Goal: Transaction & Acquisition: Purchase product/service

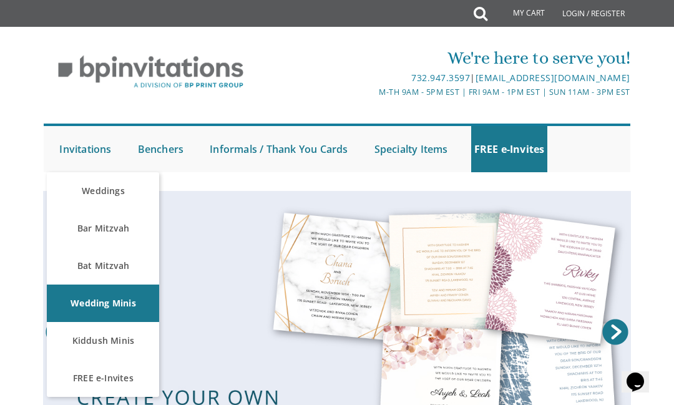
click at [99, 183] on link "Weddings" at bounding box center [103, 190] width 112 height 37
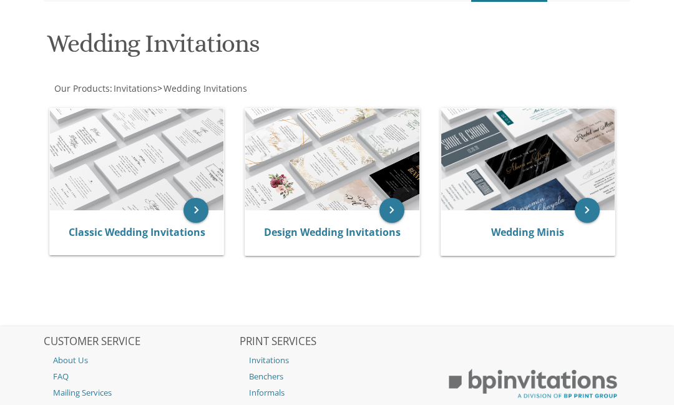
click at [95, 225] on link "Classic Wedding Invitations" at bounding box center [137, 232] width 137 height 14
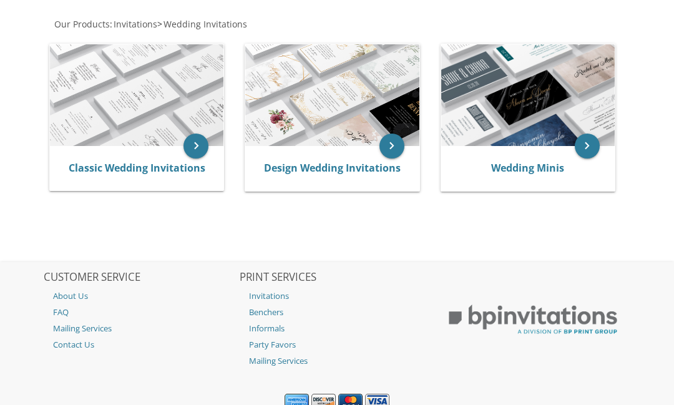
scroll to position [235, 0]
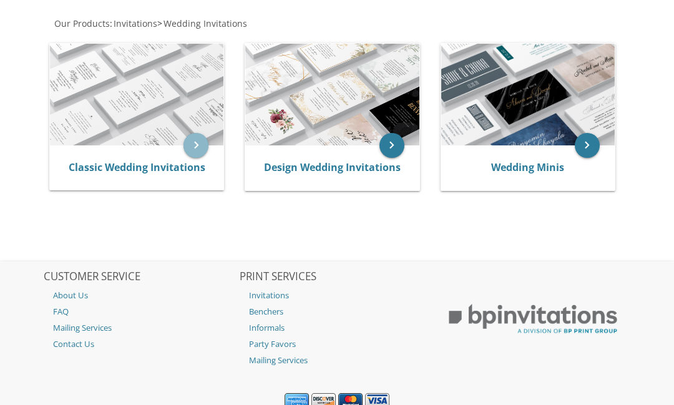
click at [194, 141] on icon "keyboard_arrow_right" at bounding box center [196, 145] width 25 height 25
click at [152, 166] on link "Classic Wedding Invitations" at bounding box center [137, 168] width 137 height 14
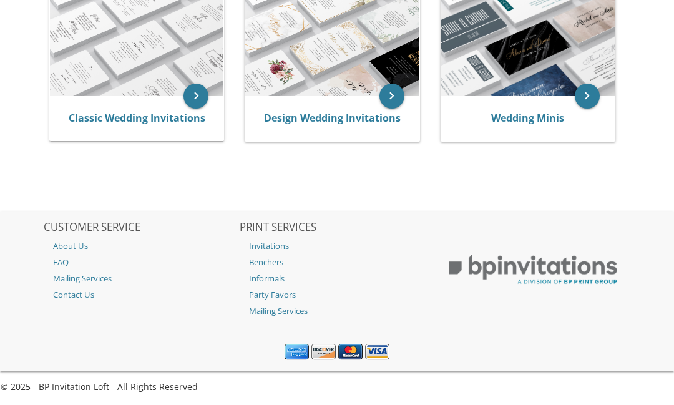
scroll to position [284, 0]
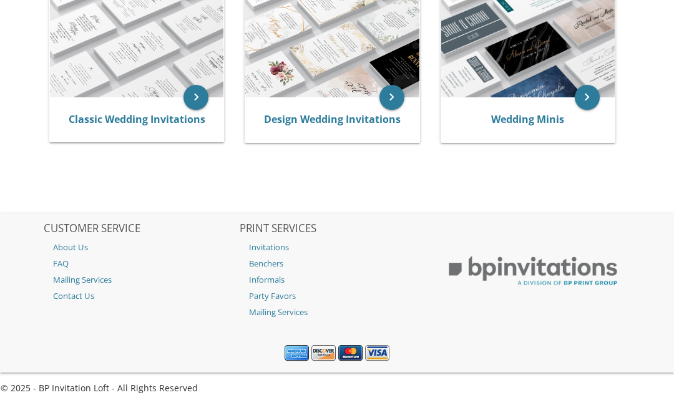
click at [134, 119] on link "Classic Wedding Invitations" at bounding box center [137, 119] width 137 height 14
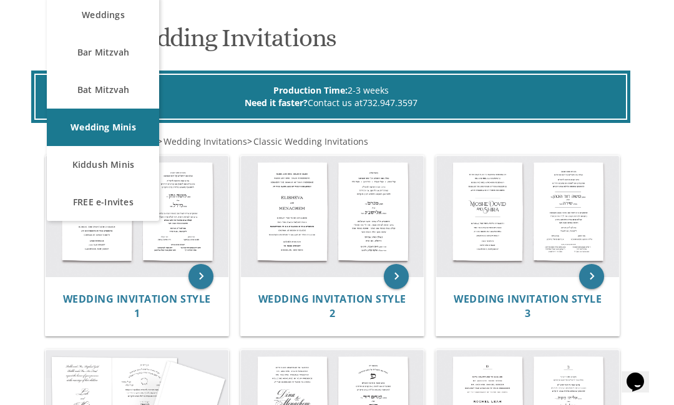
scroll to position [177, 0]
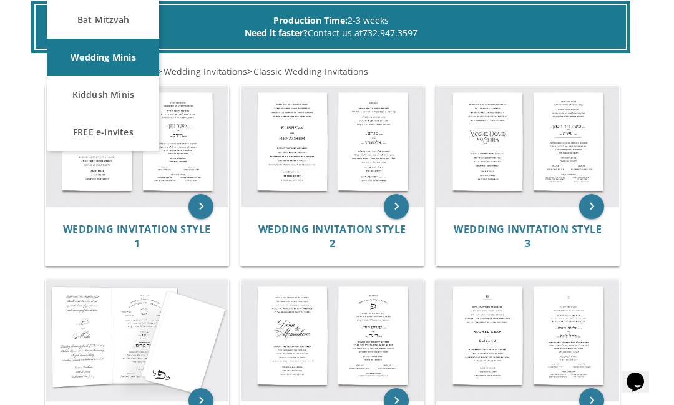
scroll to position [250, 0]
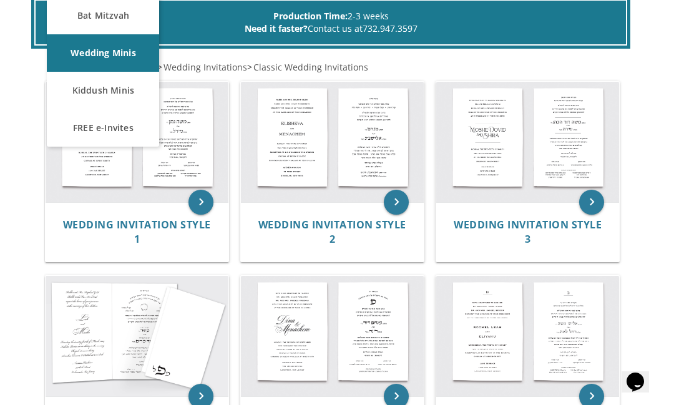
click at [111, 222] on span "Wedding Invitation Style 1" at bounding box center [137, 232] width 148 height 28
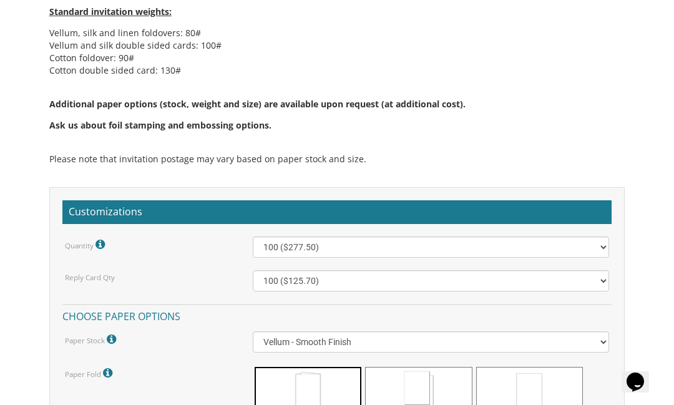
scroll to position [962, 0]
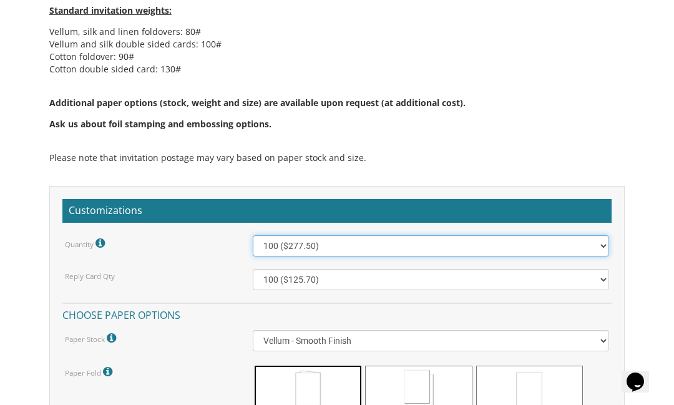
click at [600, 242] on select "100 ($277.50) 200 ($330.45) 300 ($380.65) 400 ($432.70) 500 ($482.10) 600 ($534…" at bounding box center [431, 245] width 357 height 21
select select "400"
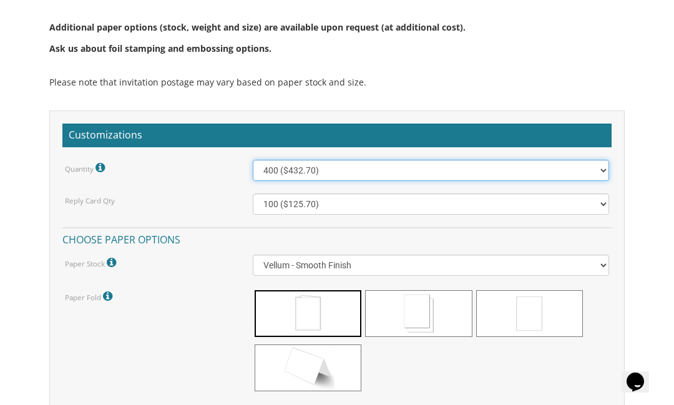
scroll to position [1038, 0]
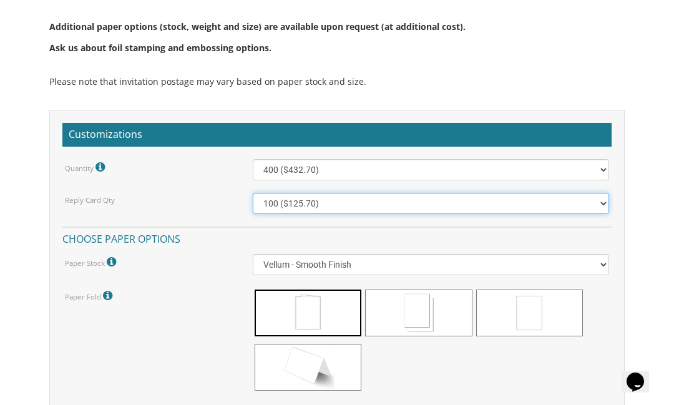
click at [567, 207] on select "100 ($125.70) 200 ($150.60) 300 ($177.95) 400 ($270.70) 500 ($225.30) 600 ($249…" at bounding box center [431, 203] width 357 height 21
select select "200"
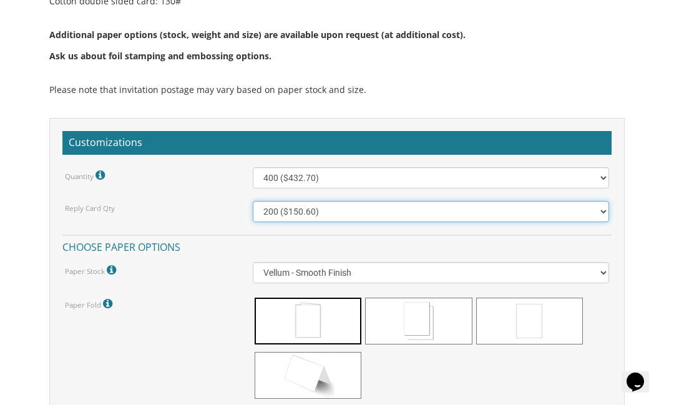
scroll to position [1031, 0]
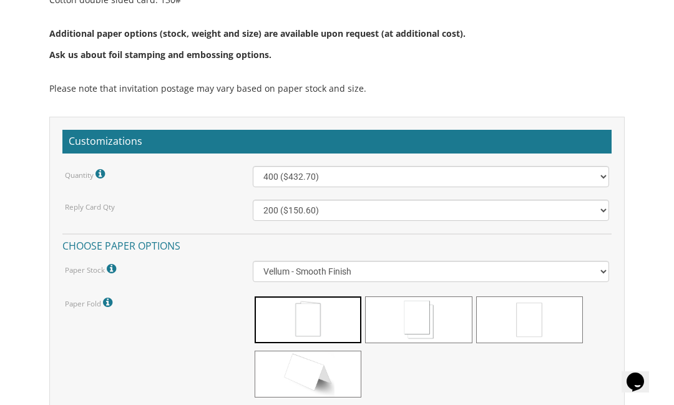
click at [97, 174] on icon at bounding box center [102, 174] width 12 height 11
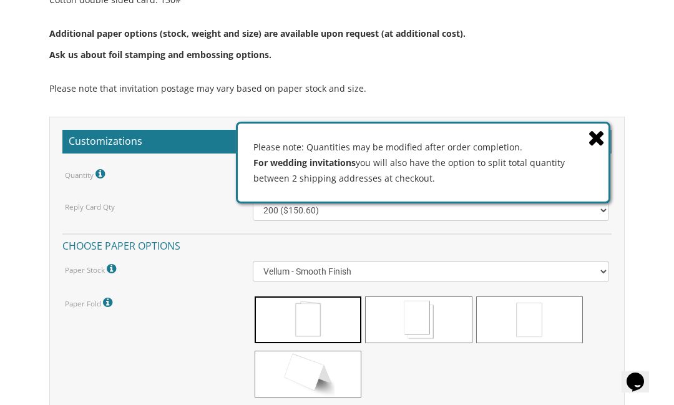
click at [596, 149] on icon at bounding box center [596, 138] width 17 height 22
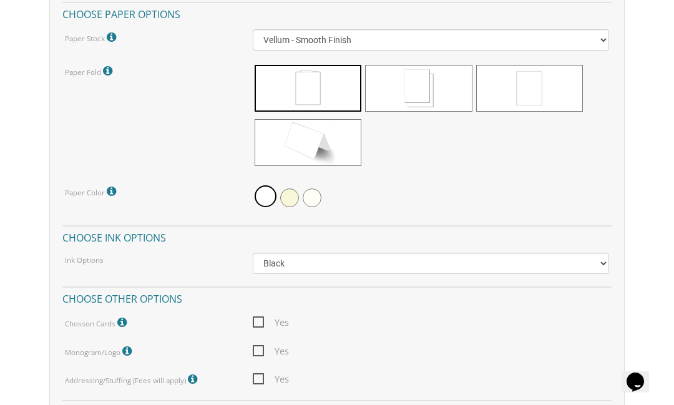
scroll to position [1263, 0]
click at [435, 87] on span at bounding box center [418, 87] width 107 height 47
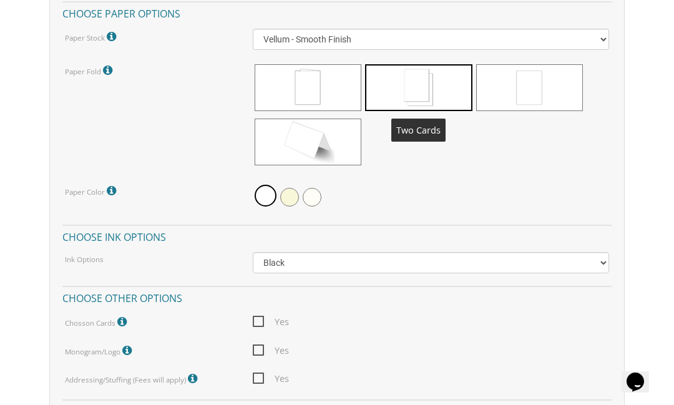
click at [533, 92] on span at bounding box center [530, 87] width 107 height 47
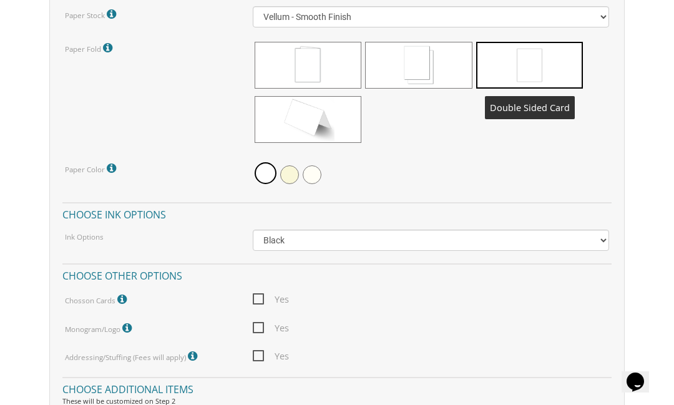
scroll to position [1270, 0]
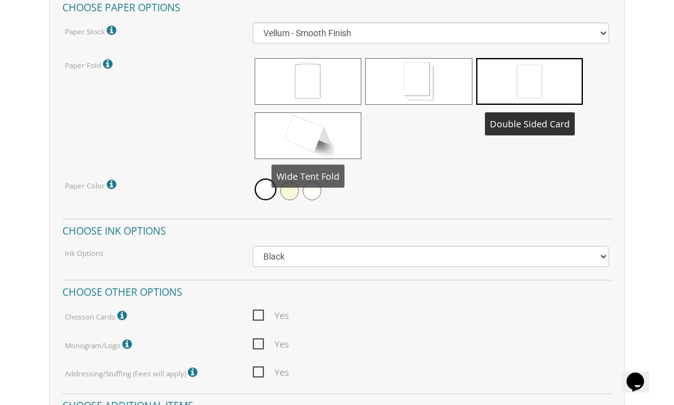
click at [330, 135] on span at bounding box center [308, 135] width 107 height 47
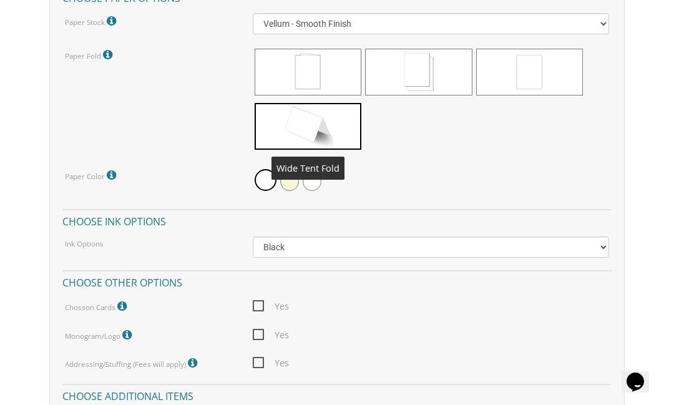
scroll to position [1273, 0]
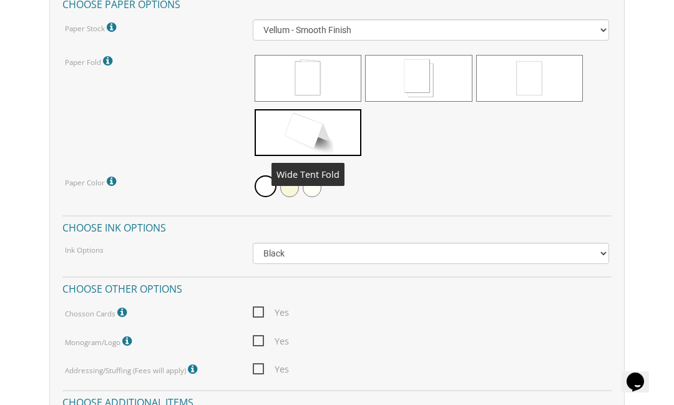
click at [106, 57] on icon at bounding box center [109, 61] width 12 height 11
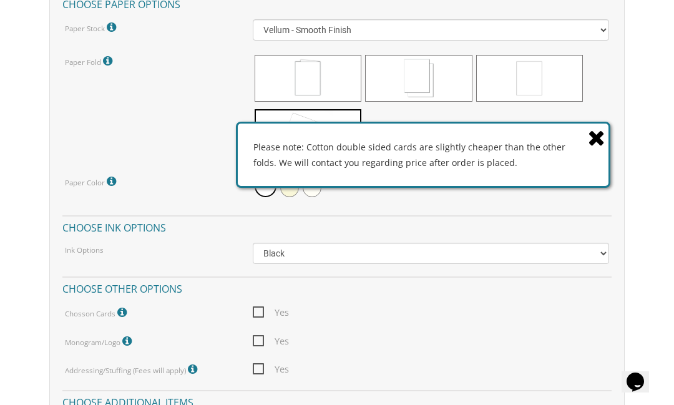
click at [591, 140] on icon at bounding box center [596, 138] width 17 height 22
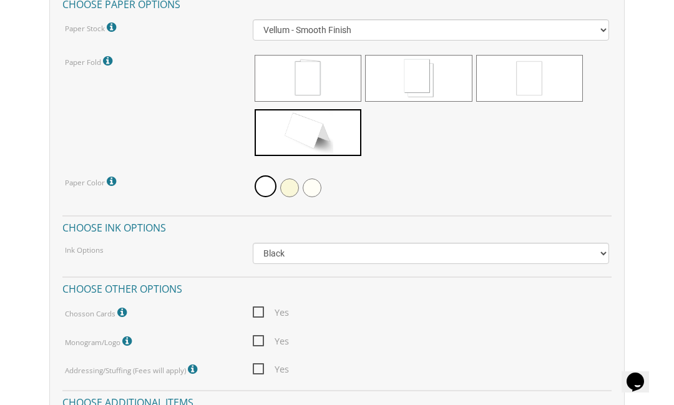
click at [118, 176] on icon at bounding box center [113, 181] width 12 height 11
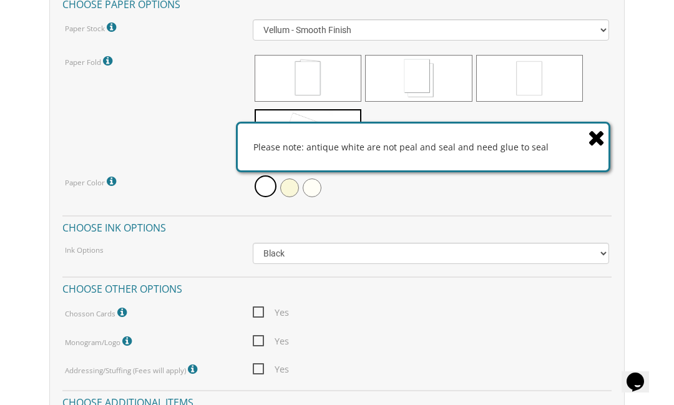
click at [599, 139] on icon at bounding box center [596, 138] width 17 height 22
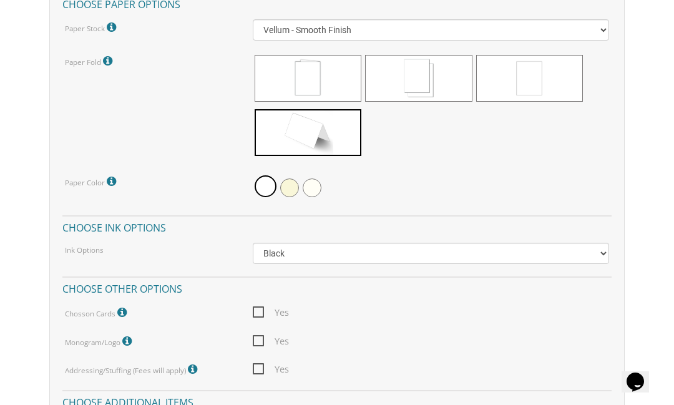
click at [112, 179] on icon at bounding box center [113, 181] width 12 height 11
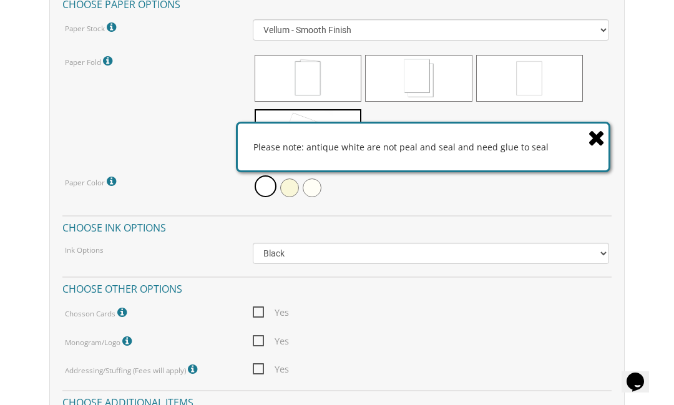
click at [595, 141] on icon at bounding box center [596, 138] width 17 height 22
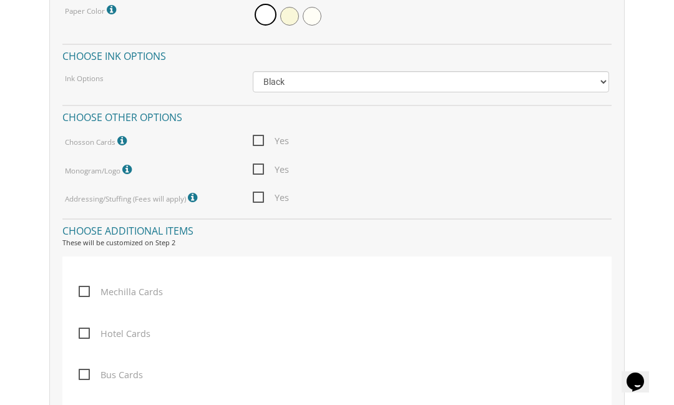
scroll to position [1446, 0]
click at [122, 134] on icon at bounding box center [123, 139] width 12 height 11
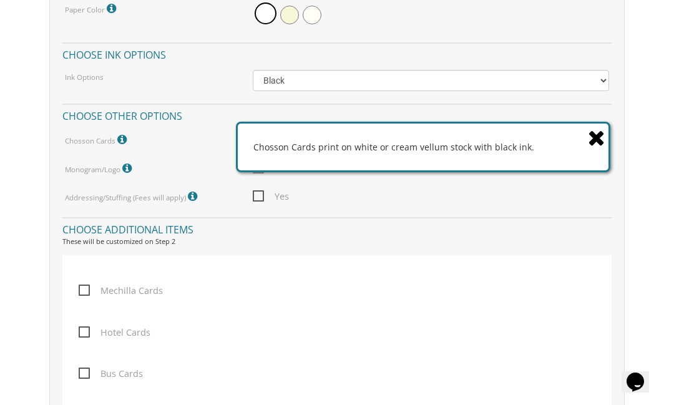
click at [600, 149] on icon at bounding box center [596, 138] width 17 height 22
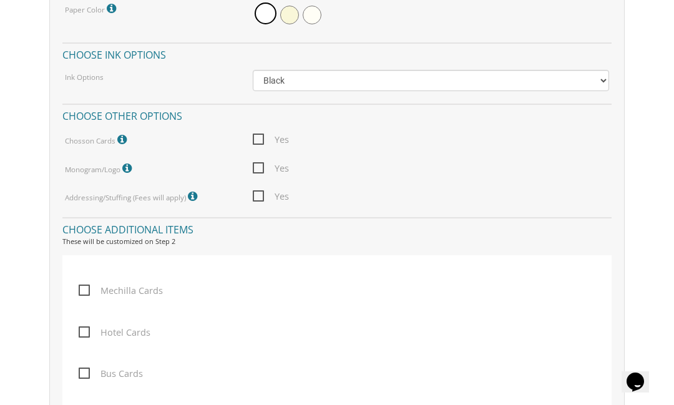
click at [122, 165] on label "Monogram/Logo For best results, please upload a vector pdf. High res png (trans…" at bounding box center [100, 169] width 70 height 16
click at [130, 169] on icon at bounding box center [128, 168] width 12 height 11
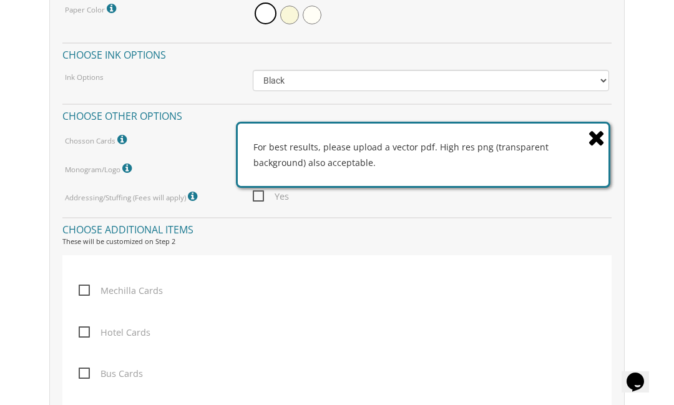
click at [600, 149] on icon at bounding box center [596, 138] width 17 height 22
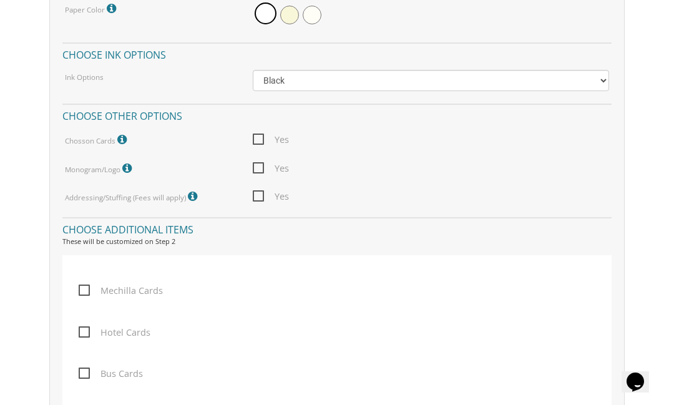
click at [261, 164] on span "Yes" at bounding box center [271, 169] width 36 height 16
click at [261, 164] on input "Yes" at bounding box center [257, 167] width 8 height 8
checkbox input "true"
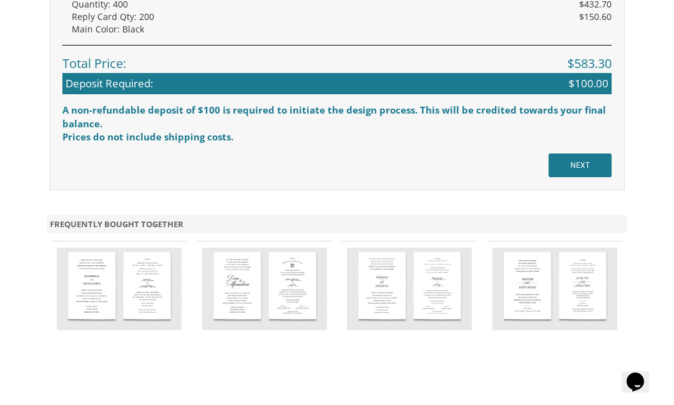
scroll to position [1971, 0]
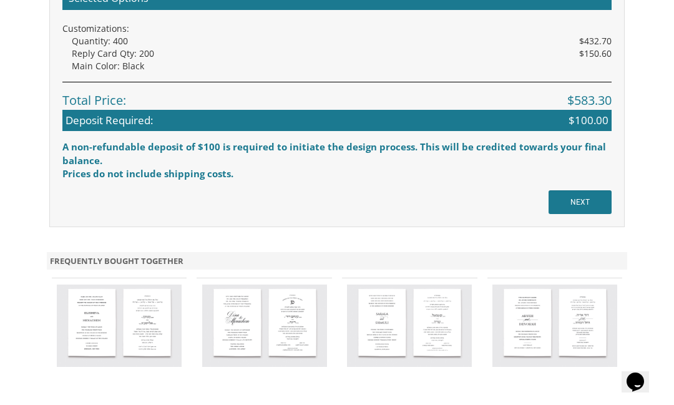
click at [580, 195] on input "NEXT" at bounding box center [580, 202] width 63 height 24
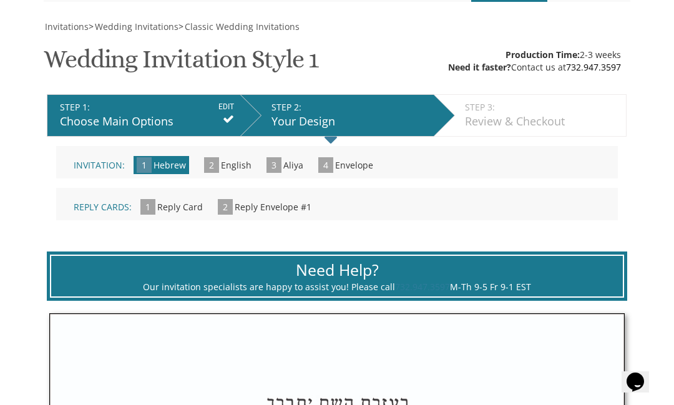
scroll to position [172, 0]
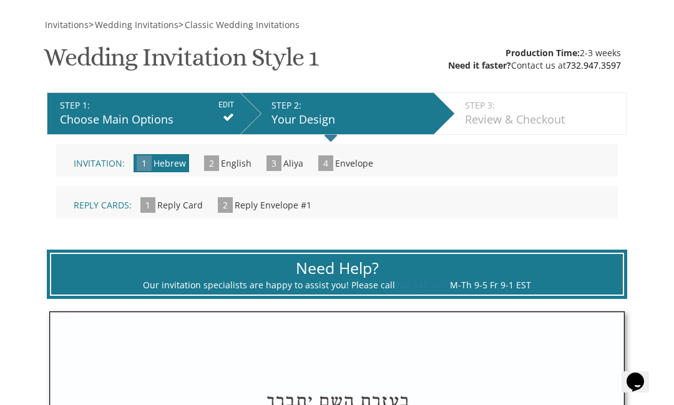
click at [229, 163] on span "English" at bounding box center [236, 163] width 31 height 12
click at [221, 161] on span "English" at bounding box center [236, 163] width 31 height 12
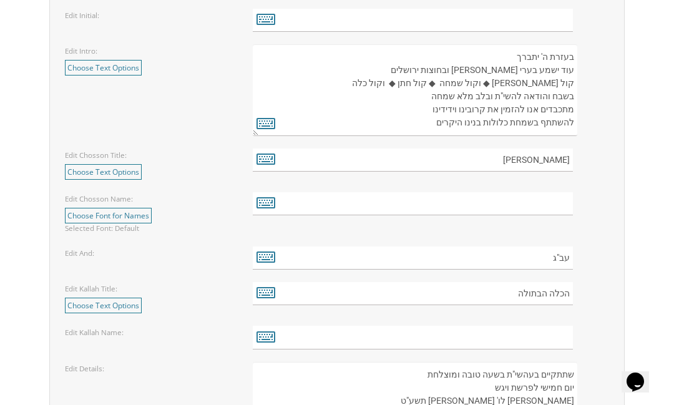
scroll to position [1484, 0]
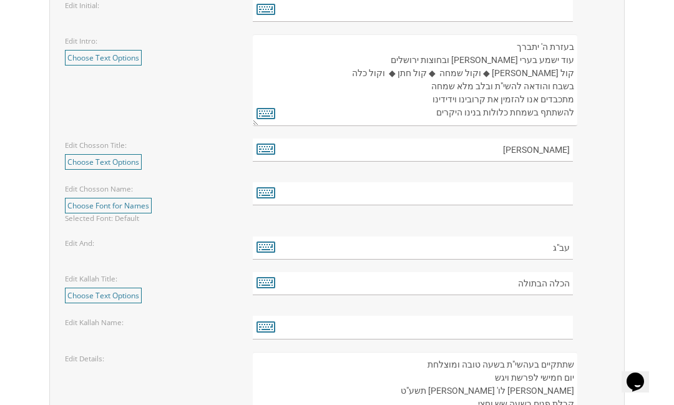
click at [87, 297] on link "Choose Text Options" at bounding box center [103, 296] width 77 height 16
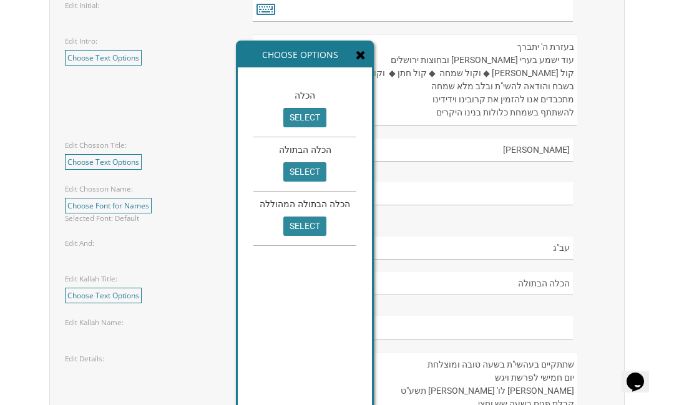
click at [356, 61] on icon at bounding box center [361, 55] width 10 height 12
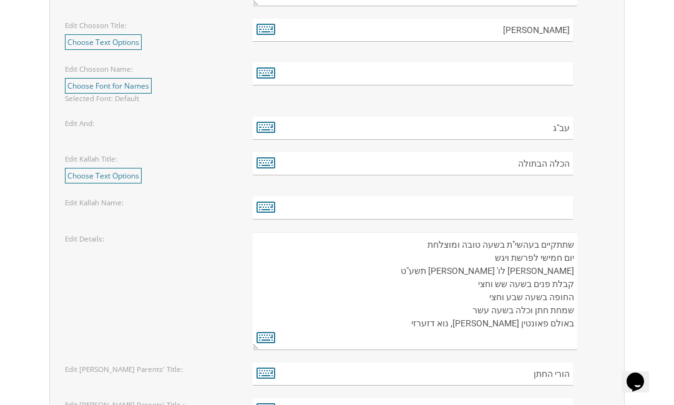
scroll to position [1605, 0]
click at [96, 175] on link "Choose Text Options" at bounding box center [103, 175] width 77 height 16
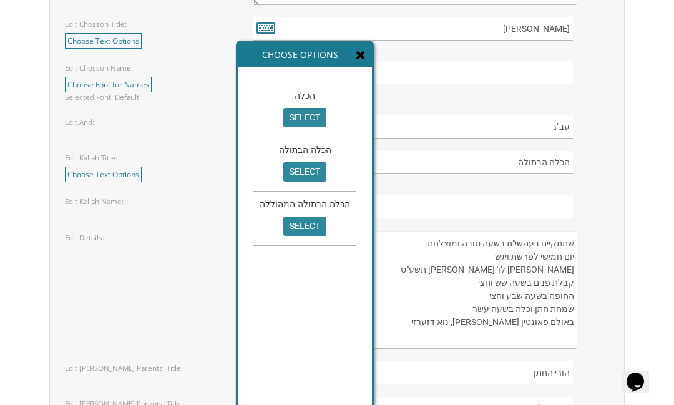
click at [308, 121] on input "select" at bounding box center [305, 117] width 43 height 19
type input "הכלה"
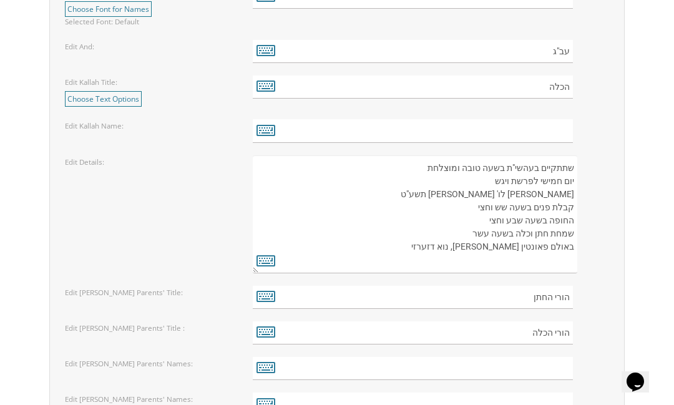
scroll to position [1646, 0]
